Goal: Task Accomplishment & Management: Manage account settings

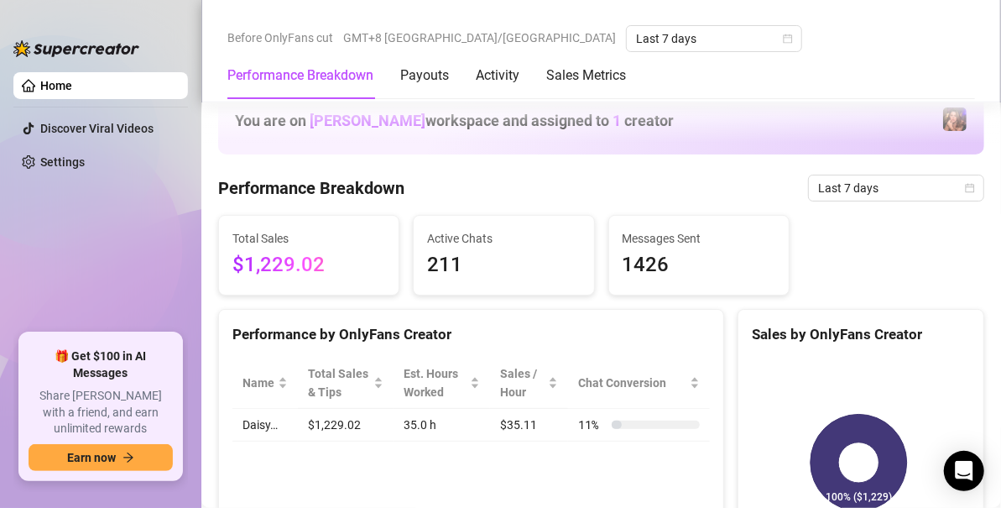
scroll to position [839, 0]
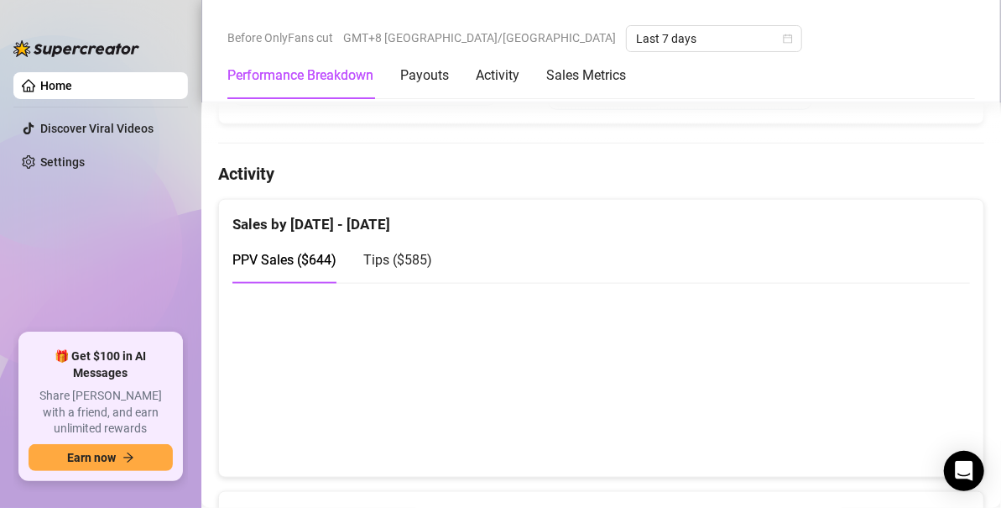
click at [72, 91] on link "Home" at bounding box center [56, 85] width 32 height 13
click at [82, 161] on link "Settings" at bounding box center [62, 161] width 44 height 13
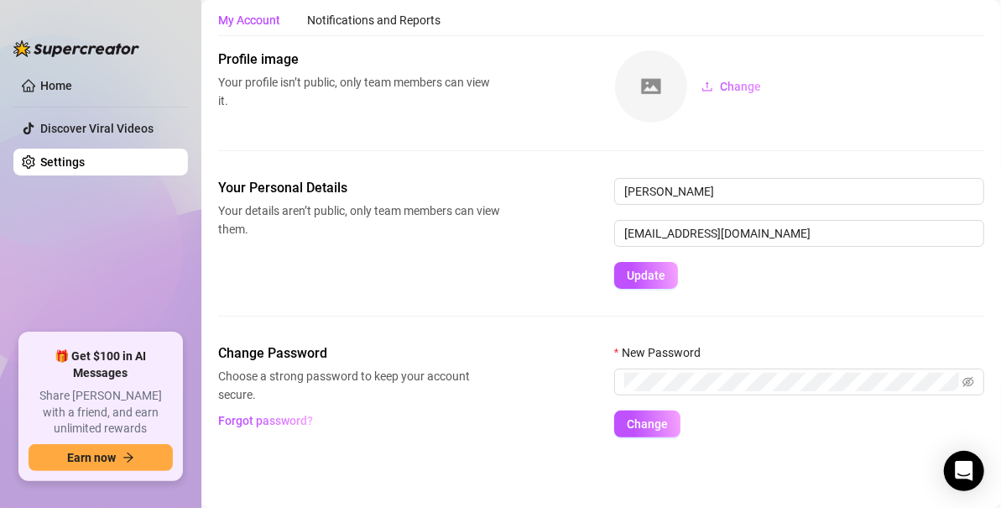
scroll to position [45, 0]
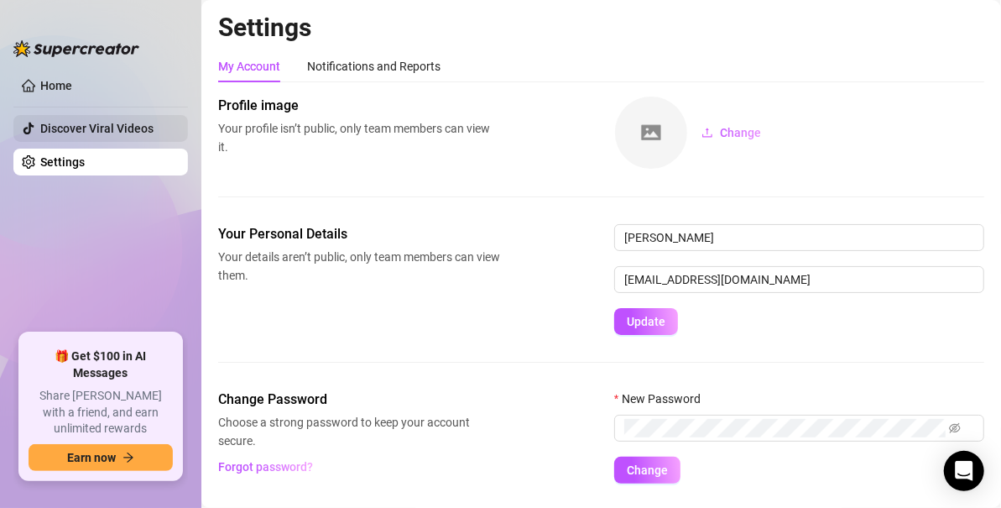
click at [72, 92] on link "Home" at bounding box center [56, 85] width 32 height 13
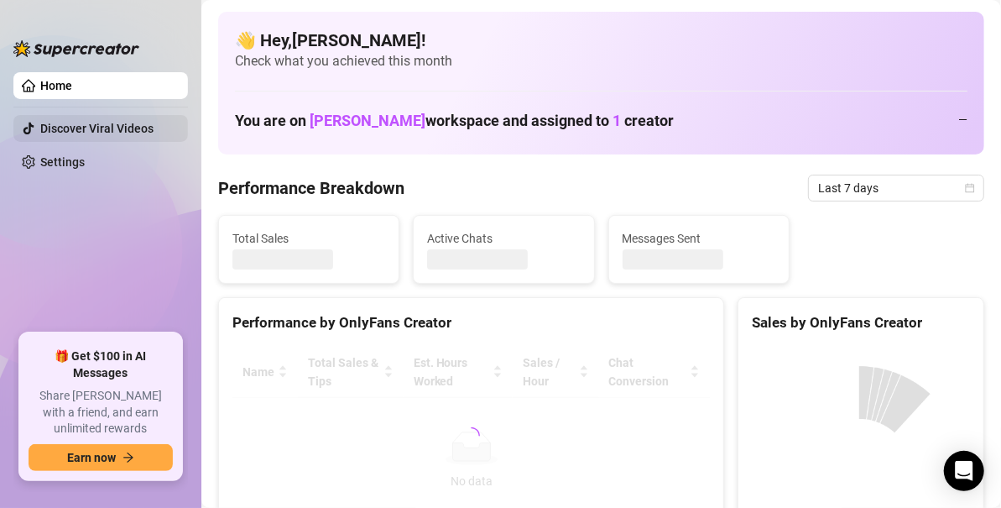
click at [126, 142] on ul "Home Discover Viral Videos Settings" at bounding box center [100, 195] width 175 height 261
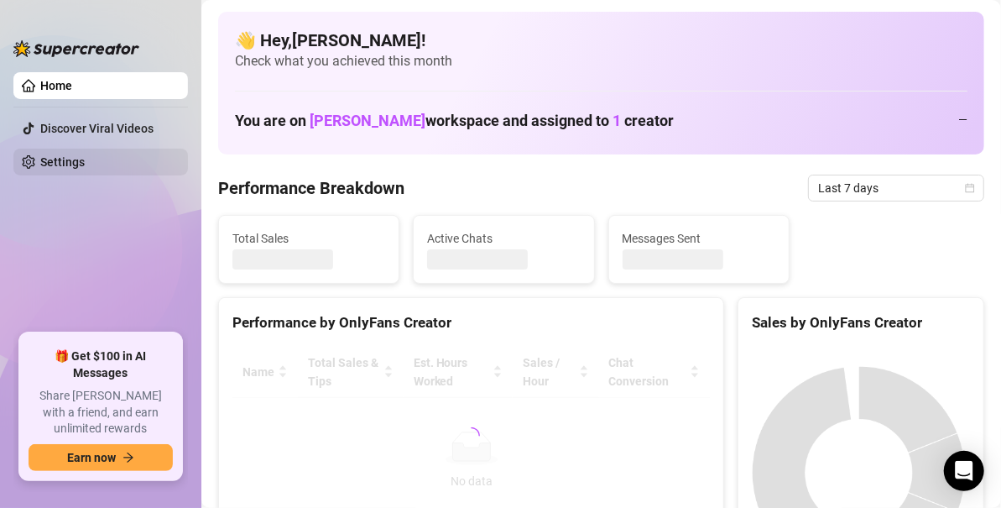
click at [76, 159] on link "Settings" at bounding box center [62, 161] width 44 height 13
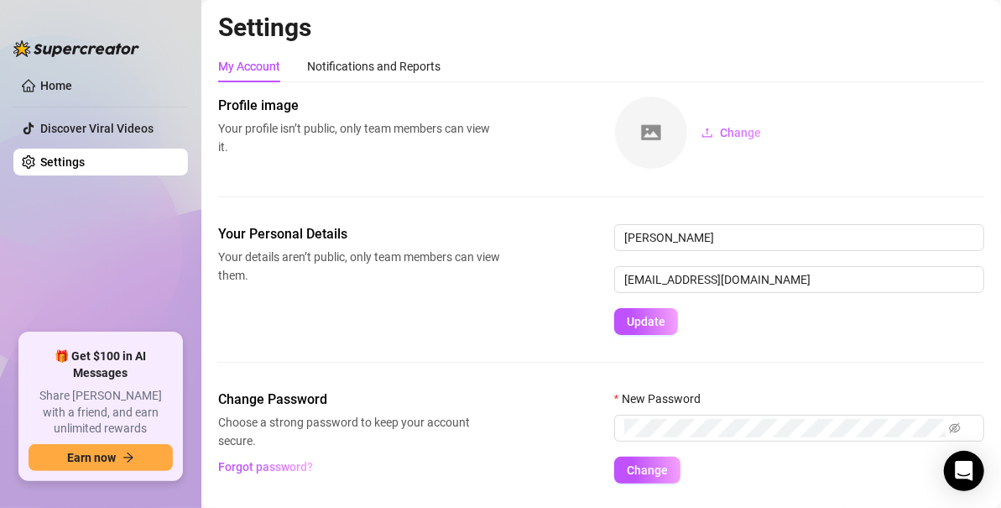
click at [207, 299] on main "Settings My Account Notifications and Reports Profile image Your profile isn’t …" at bounding box center [601, 277] width 800 height 554
click at [68, 86] on link "Home" at bounding box center [56, 85] width 32 height 13
click at [723, 134] on span "Change" at bounding box center [740, 132] width 41 height 13
click at [50, 81] on link "Home" at bounding box center [56, 85] width 32 height 13
